Goal: Information Seeking & Learning: Learn about a topic

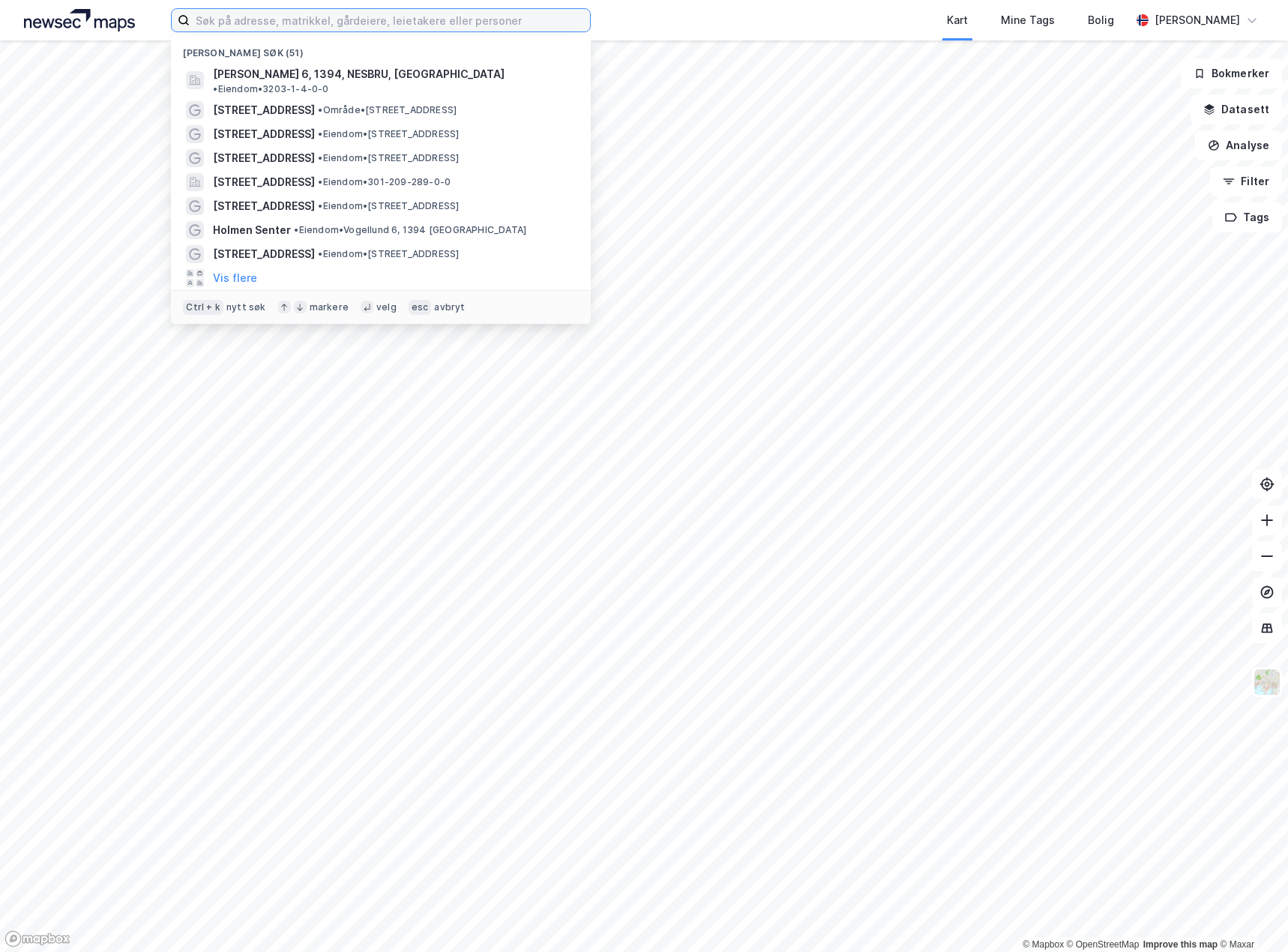
click at [305, 25] on input at bounding box center [390, 20] width 400 height 23
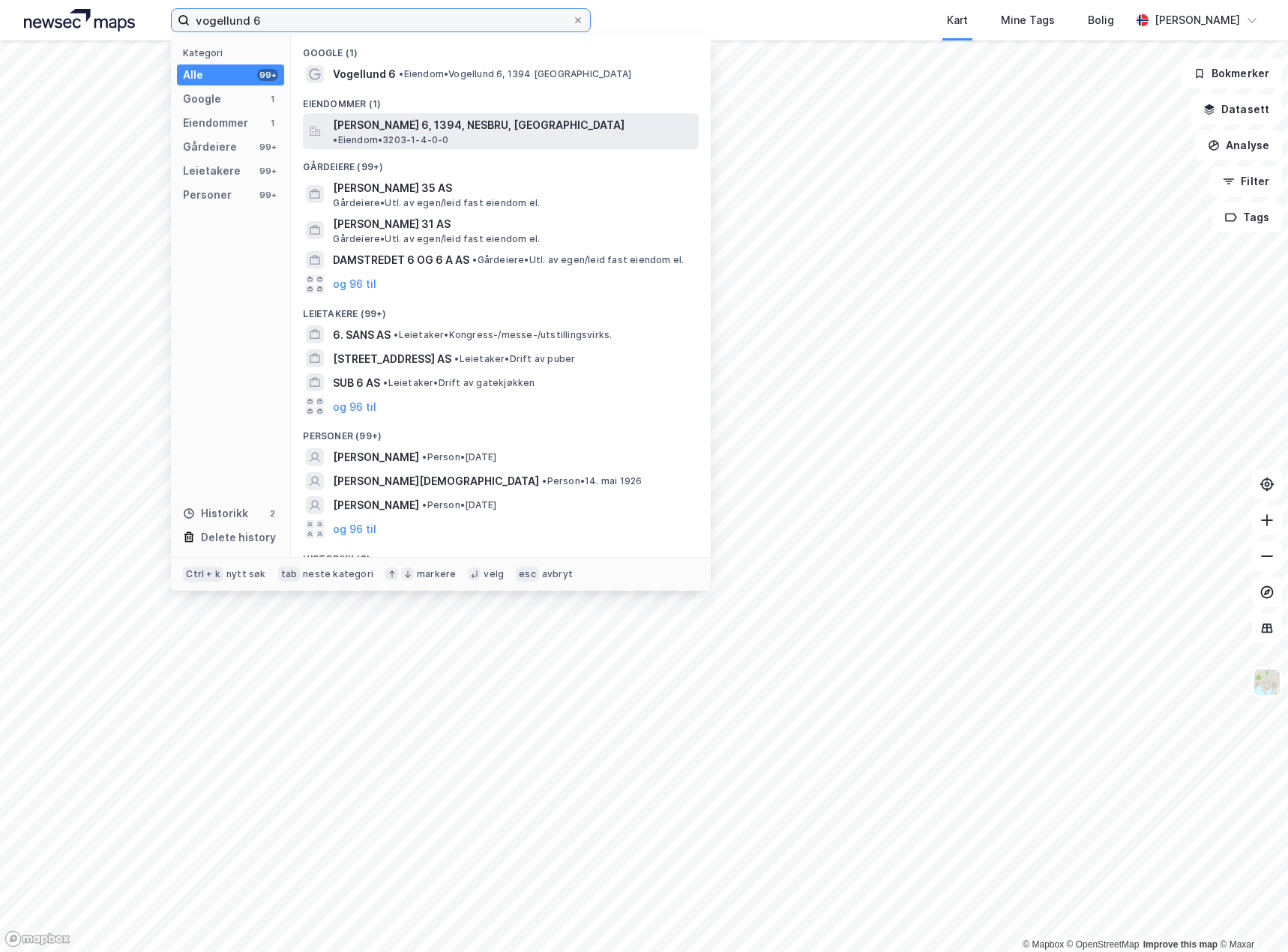
type input "vogellund 6"
click at [433, 123] on span "[PERSON_NAME] 6, 1394, NESBRU, [GEOGRAPHIC_DATA]" at bounding box center [478, 125] width 291 height 18
